Goal: Check status: Check status

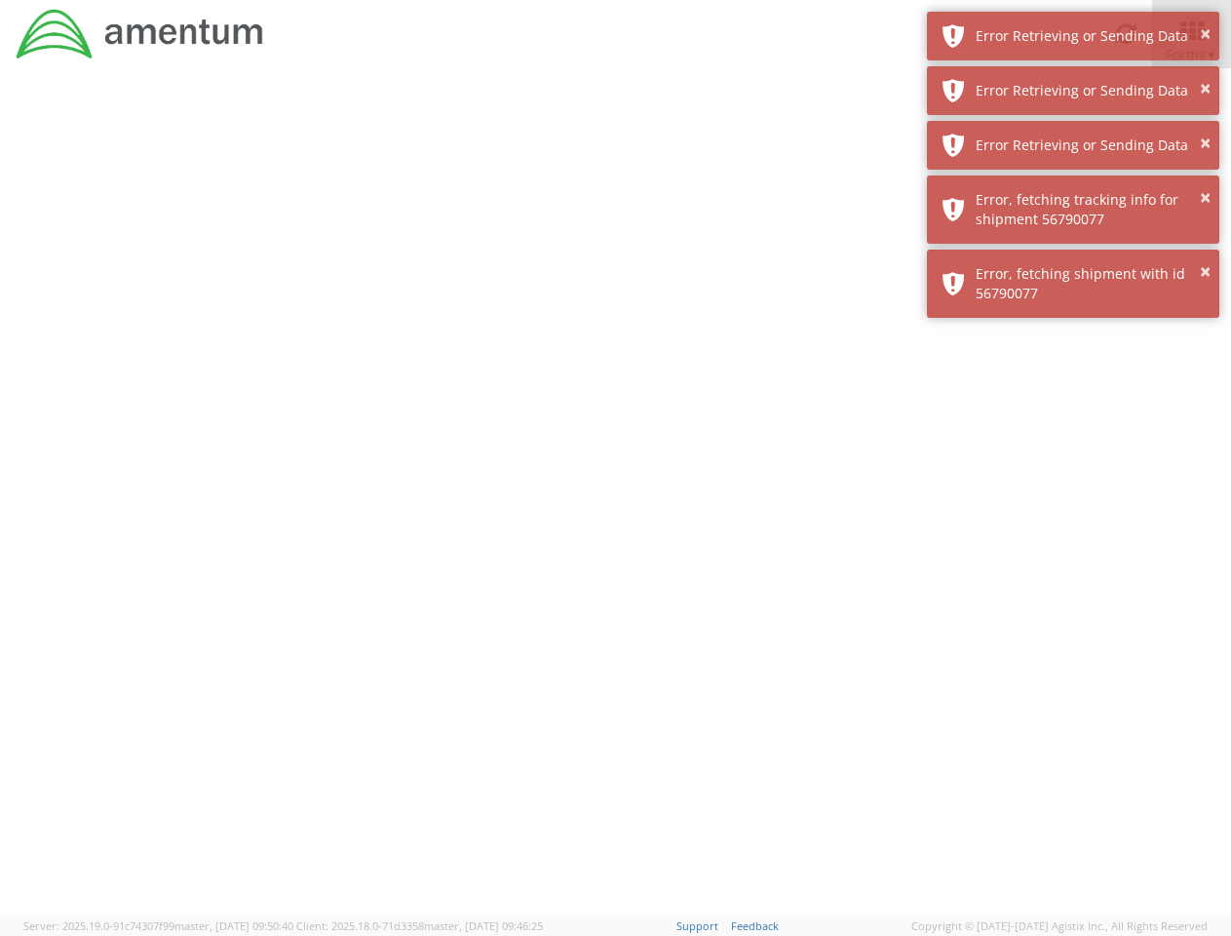
click at [615, 502] on div at bounding box center [615, 491] width 1231 height 847
click at [1073, 36] on div "Error Retrieving or Sending Data" at bounding box center [1090, 35] width 229 height 19
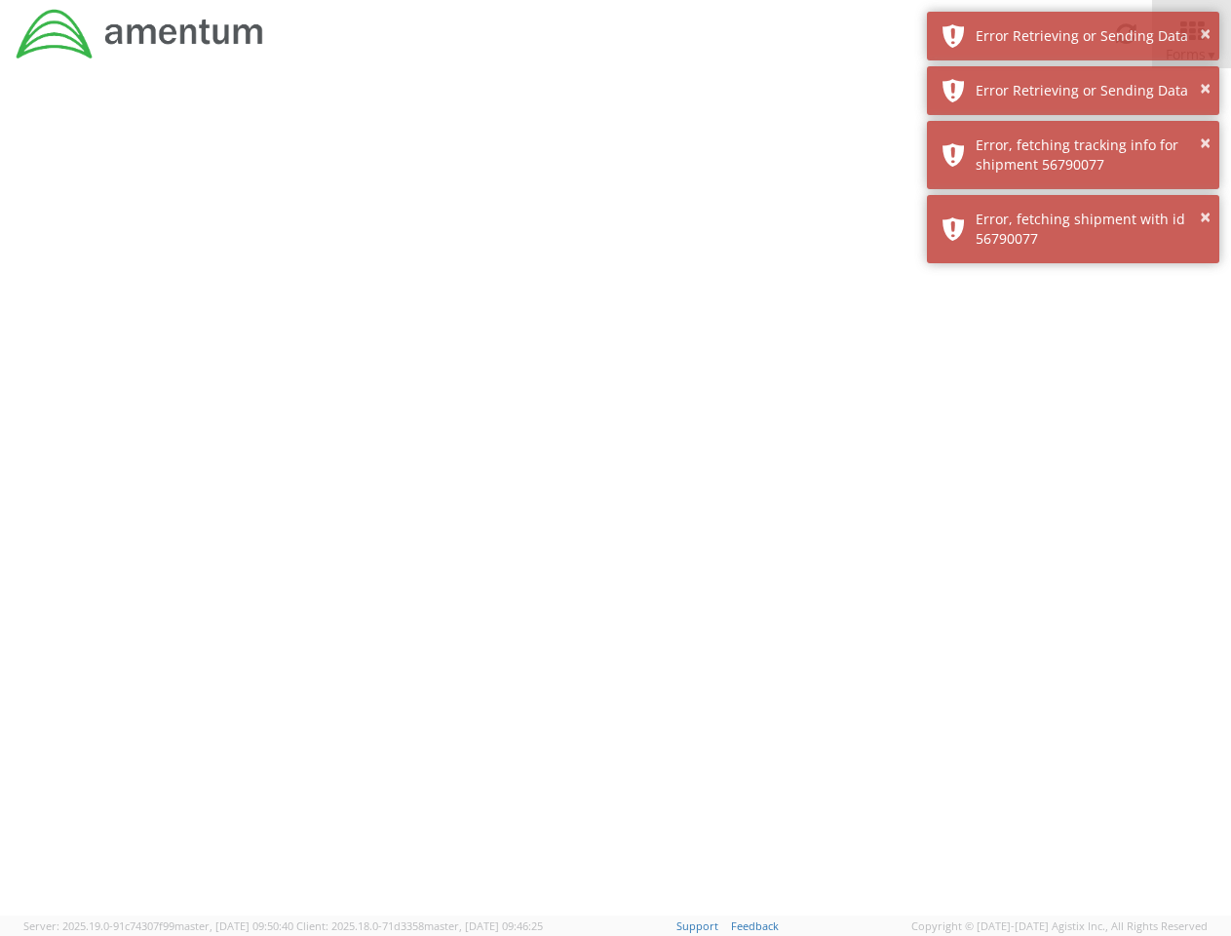
click at [1073, 91] on div "Error Retrieving or Sending Data" at bounding box center [1090, 90] width 229 height 19
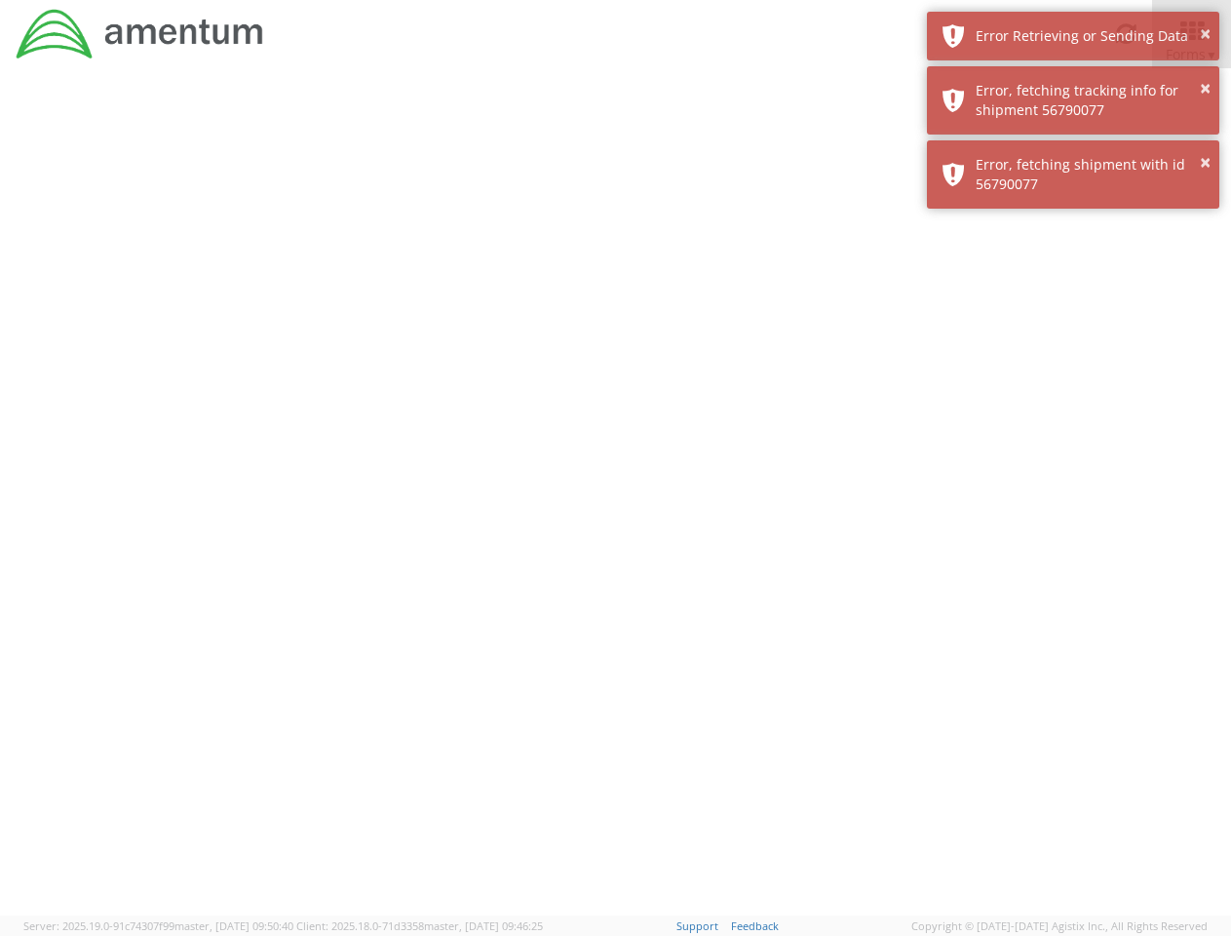
click at [1073, 145] on div "× Error, fetching shipment with id 56790077" at bounding box center [1073, 174] width 292 height 68
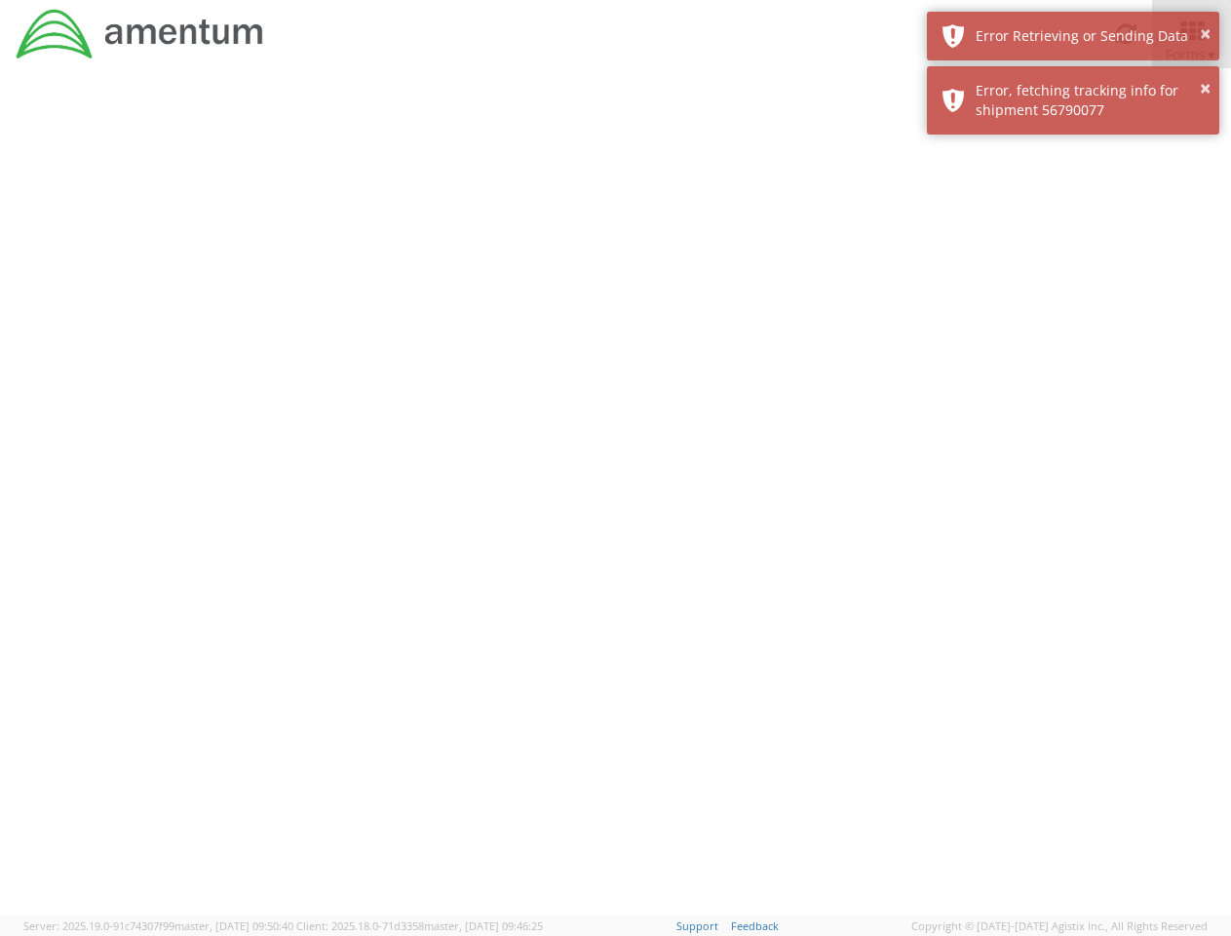
click at [1073, 210] on div at bounding box center [615, 491] width 1231 height 847
click at [1073, 284] on div at bounding box center [615, 491] width 1231 height 847
